Goal: Task Accomplishment & Management: Manage account settings

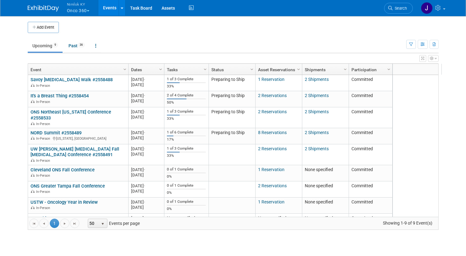
click at [75, 10] on button "Nimlok KY Onco 360" at bounding box center [81, 8] width 31 height 16
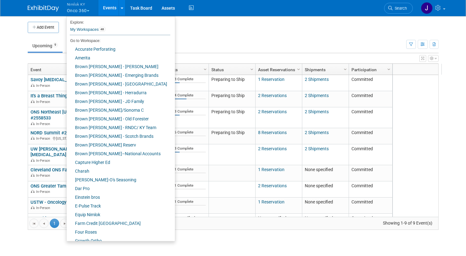
click at [173, 40] on ul "Upcoming 9 Past 36 All Events 45 Past and Upcoming Grouped Annually Events grou…" at bounding box center [217, 46] width 379 height 14
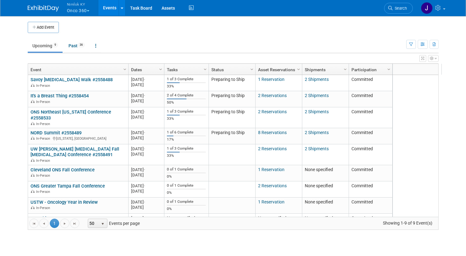
click at [84, 13] on button "Nimlok KY Onco 360" at bounding box center [81, 8] width 31 height 16
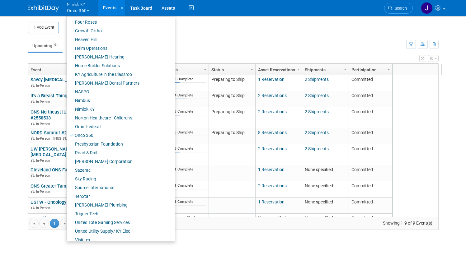
scroll to position [224, 0]
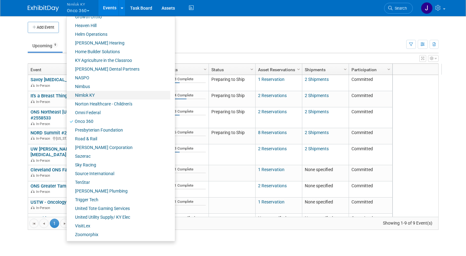
click at [84, 94] on link "Nimlok KY" at bounding box center [119, 95] width 104 height 9
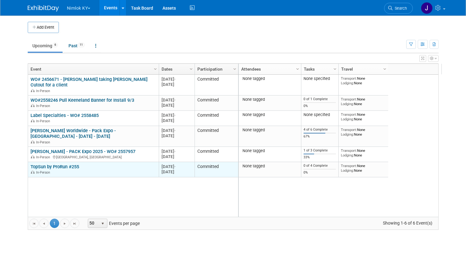
click at [73, 167] on link "TopSun by ProRun #255" at bounding box center [55, 167] width 49 height 6
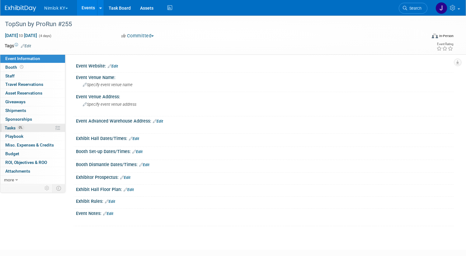
click at [63, 128] on link "0% Tasks 0%" at bounding box center [32, 128] width 65 height 8
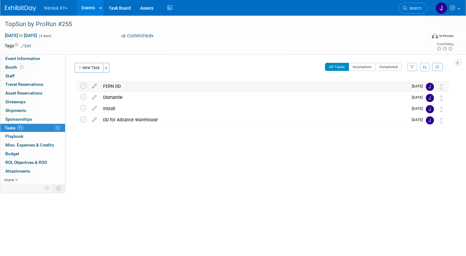
click at [156, 87] on div "FERN DD" at bounding box center [254, 86] width 308 height 11
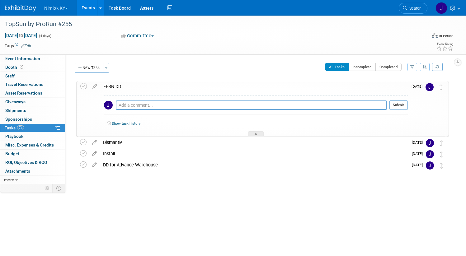
click at [76, 10] on button "Nimlok KY" at bounding box center [60, 7] width 32 height 14
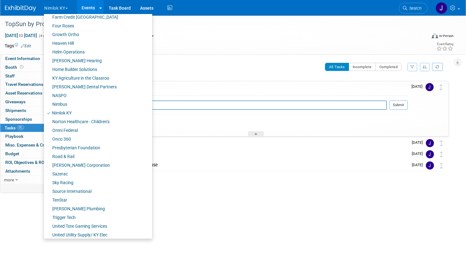
scroll to position [224, 0]
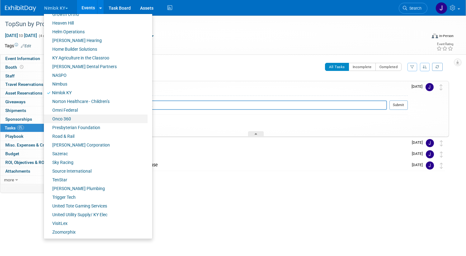
click at [90, 117] on link "Onco 360" at bounding box center [96, 119] width 104 height 9
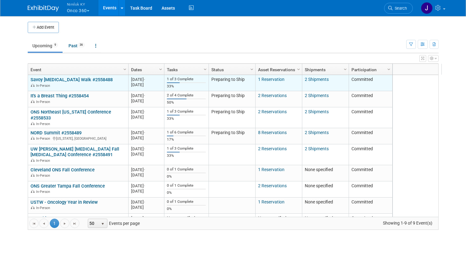
click at [91, 82] on link "Savoy Breast Cancer Walk #2558488" at bounding box center [72, 80] width 82 height 6
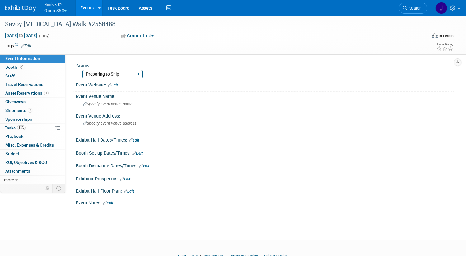
click at [120, 78] on select "Preparing to Ship Shipping to destination Show in Progress Waiting on freight r…" at bounding box center [113, 74] width 60 height 8
select select "Shipping to destination"
click at [106, 70] on select "Preparing to Ship Shipping to destination Show in Progress Waiting on freight r…" at bounding box center [113, 74] width 60 height 8
click at [49, 95] on span "Asset Reservations 1" at bounding box center [26, 93] width 43 height 5
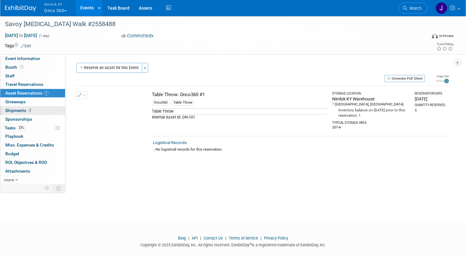
click at [60, 111] on link "2 Shipments 2" at bounding box center [32, 110] width 65 height 8
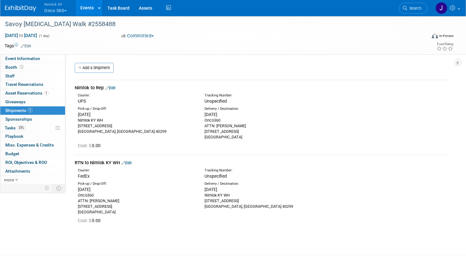
click at [116, 87] on link "Edit" at bounding box center [110, 88] width 10 height 5
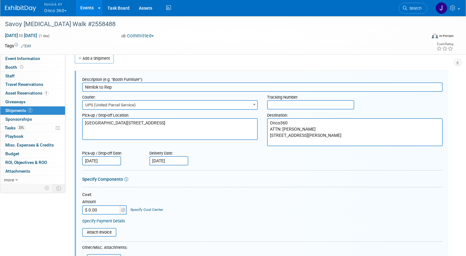
click at [288, 105] on input "text" at bounding box center [310, 104] width 87 height 9
paste input "1z2rx9090344929394"
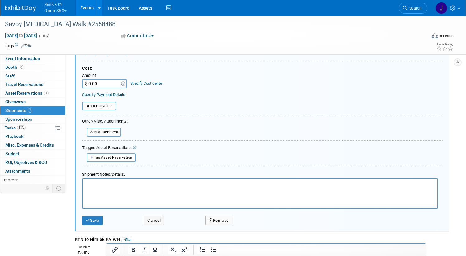
scroll to position [161, 0]
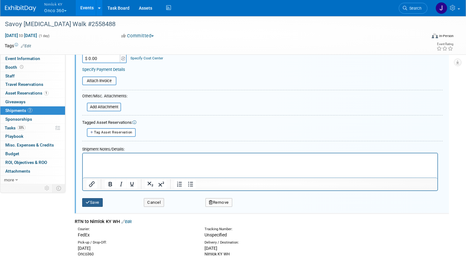
type input "1z2rx9090344929394"
click at [103, 201] on button "Save" at bounding box center [92, 202] width 21 height 9
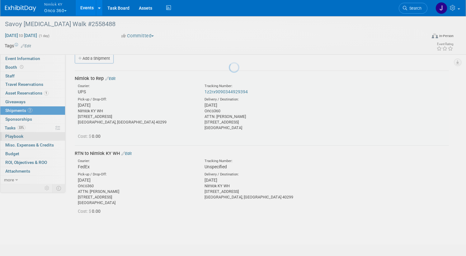
scroll to position [9, 0]
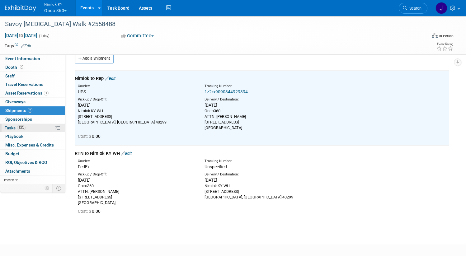
click at [60, 128] on link "33% Tasks 33%" at bounding box center [32, 128] width 65 height 8
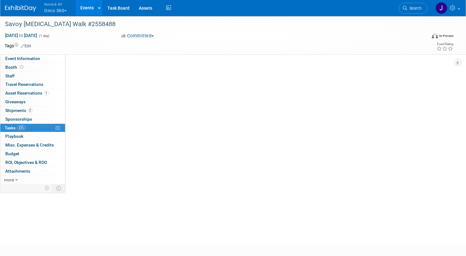
scroll to position [0, 0]
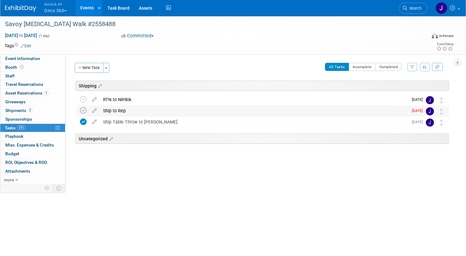
click at [87, 111] on icon at bounding box center [83, 110] width 7 height 7
click at [142, 111] on div "Ship to Rep" at bounding box center [254, 111] width 308 height 11
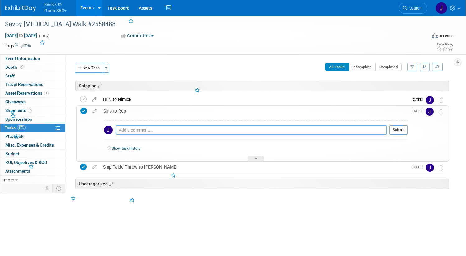
click at [164, 128] on textarea at bounding box center [251, 129] width 271 height 9
paste textarea "1z2rx9090344929394"
type textarea "1z2rx9090344929394"
click at [393, 127] on button "Submit" at bounding box center [398, 129] width 18 height 9
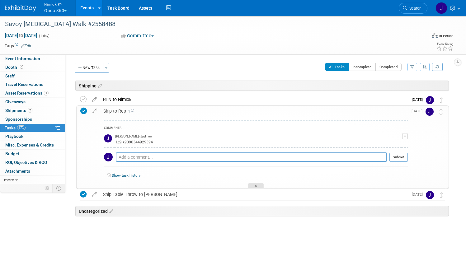
click at [257, 187] on icon at bounding box center [256, 187] width 2 height 4
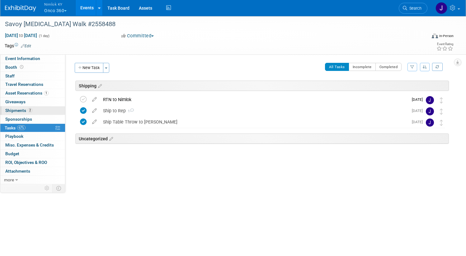
click at [44, 106] on link "2 Shipments 2" at bounding box center [32, 110] width 65 height 8
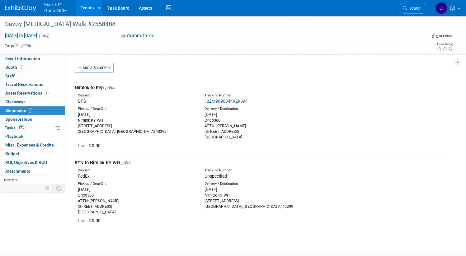
click at [132, 162] on link "Edit" at bounding box center [126, 163] width 10 height 5
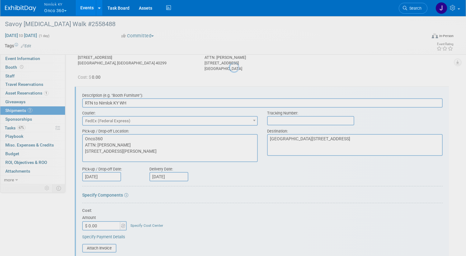
scroll to position [84, 0]
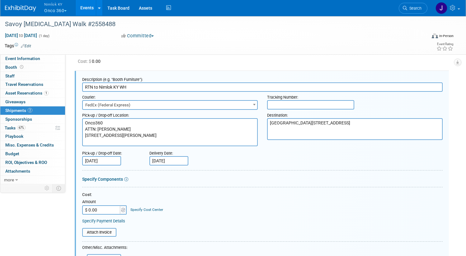
click at [297, 101] on input "text" at bounding box center [310, 104] width 87 height 9
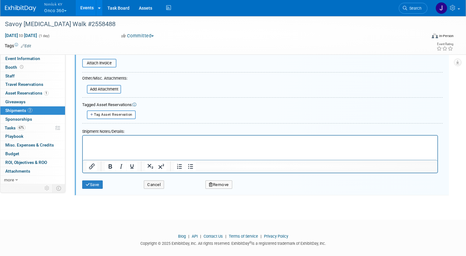
scroll to position [261, 0]
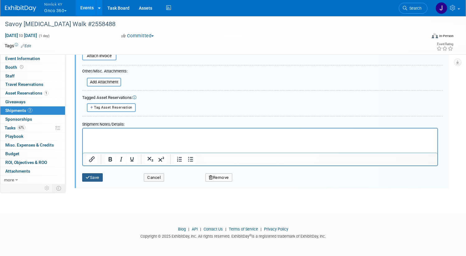
type input "817778928560"
click at [103, 178] on button "Save" at bounding box center [92, 177] width 21 height 9
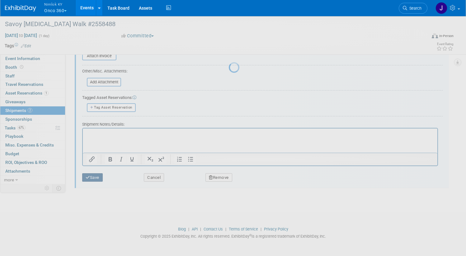
scroll to position [41, 0]
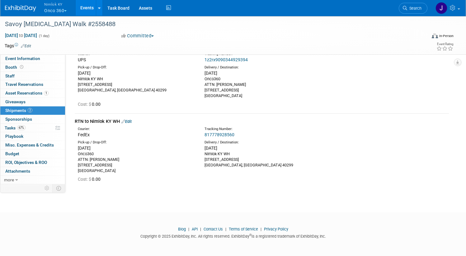
click at [67, 7] on span "Nimlok KY" at bounding box center [55, 4] width 22 height 7
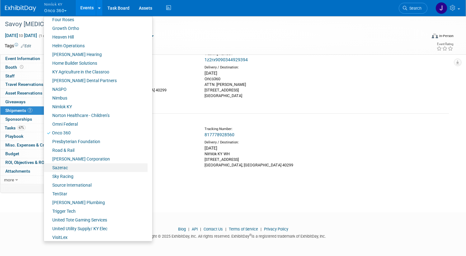
scroll to position [213, 0]
click at [91, 168] on link "Sazerac" at bounding box center [96, 167] width 104 height 9
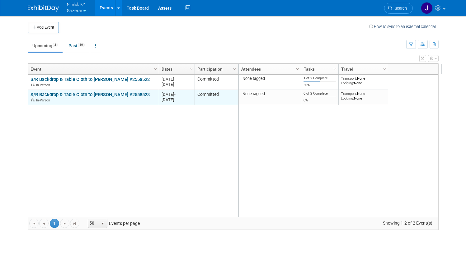
click at [101, 94] on link "S/R Backdrop & Table Cloth to [PERSON_NAME] #2558523" at bounding box center [90, 95] width 119 height 6
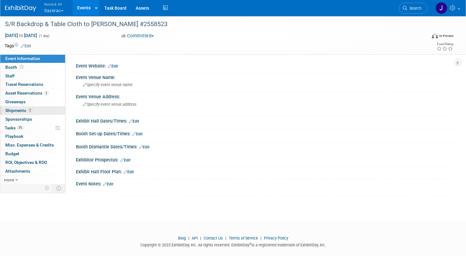
click at [32, 110] on span "Shipments 2" at bounding box center [18, 110] width 27 height 5
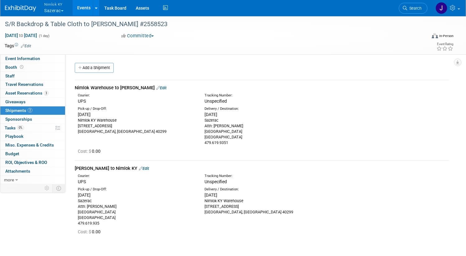
click at [167, 87] on link "Edit" at bounding box center [161, 88] width 10 height 5
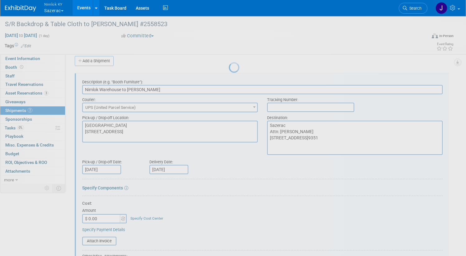
scroll to position [9, 0]
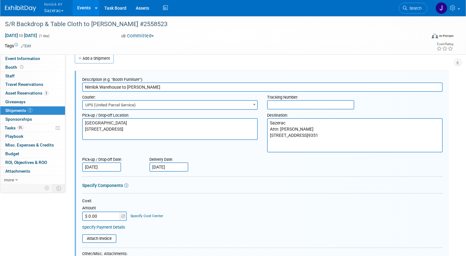
click at [290, 105] on input "text" at bounding box center [310, 104] width 87 height 9
paste input "1z2rx9090345775405"
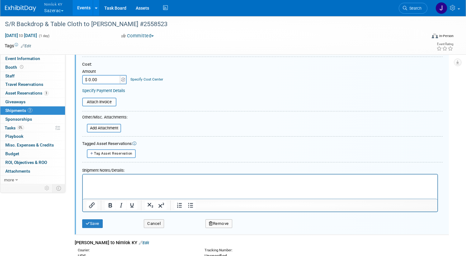
scroll to position [198, 0]
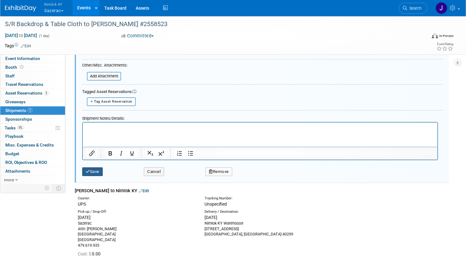
type input "1z2rx9090345775405"
click at [103, 171] on button "Save" at bounding box center [92, 171] width 21 height 9
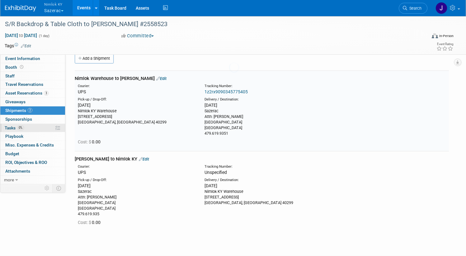
scroll to position [9, 0]
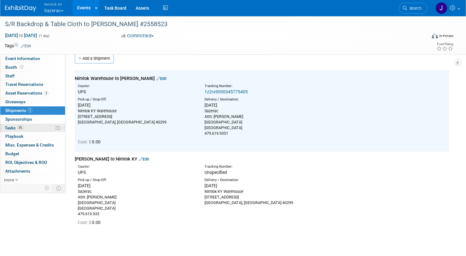
click at [64, 126] on link "0% Tasks 0%" at bounding box center [32, 128] width 65 height 8
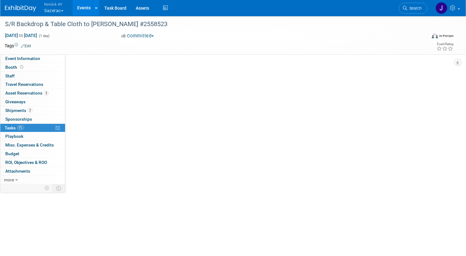
scroll to position [0, 0]
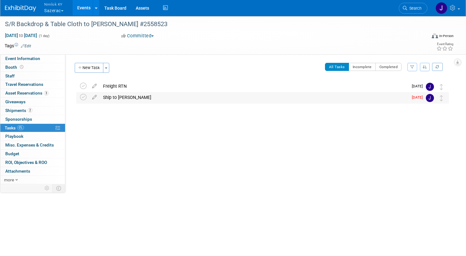
click at [160, 99] on div "Ship to [PERSON_NAME]" at bounding box center [254, 97] width 308 height 11
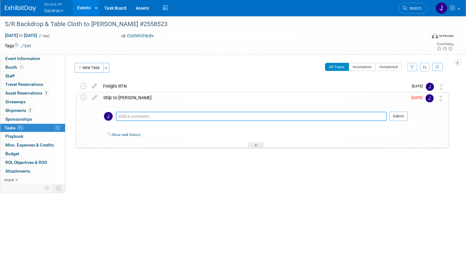
click at [171, 116] on textarea at bounding box center [251, 116] width 271 height 9
paste textarea "1z2rx9090345775405"
type textarea "1z2rx9090345775405"
click at [391, 114] on button "Submit" at bounding box center [398, 116] width 18 height 9
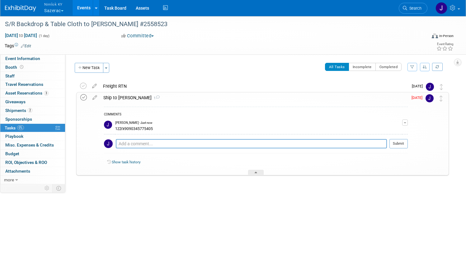
click at [87, 98] on icon at bounding box center [83, 97] width 7 height 7
